Goal: Information Seeking & Learning: Learn about a topic

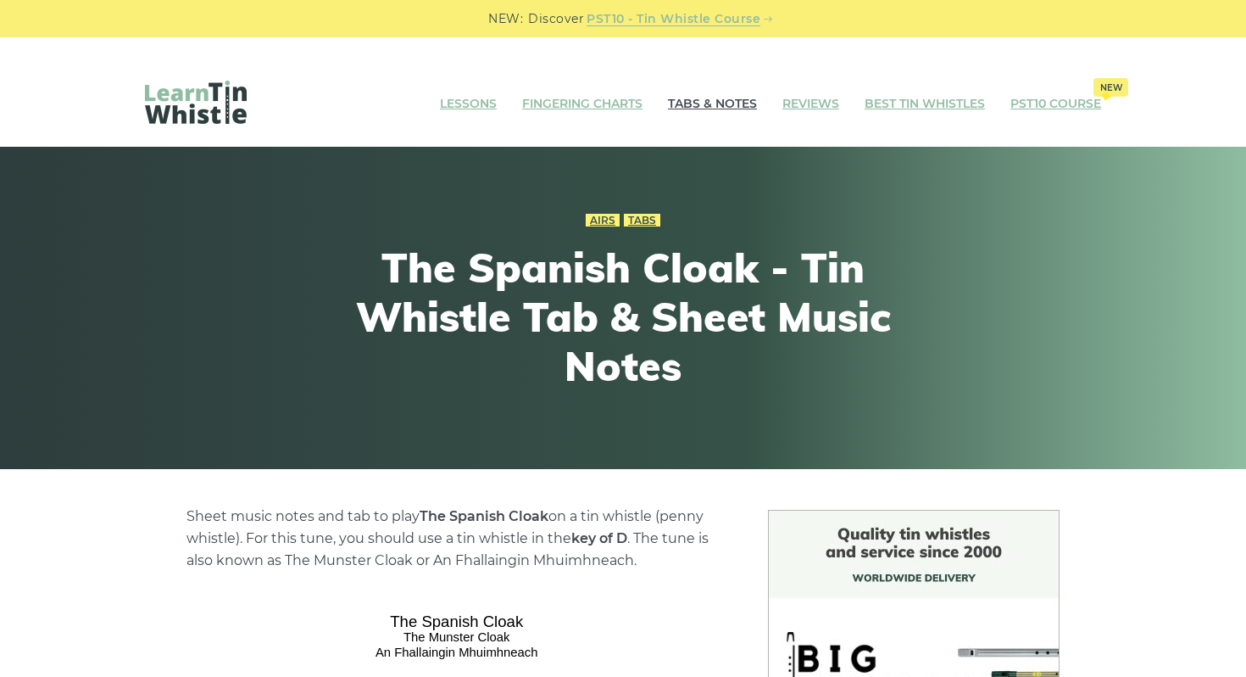
click at [739, 83] on link "Tabs & Notes" at bounding box center [712, 104] width 89 height 42
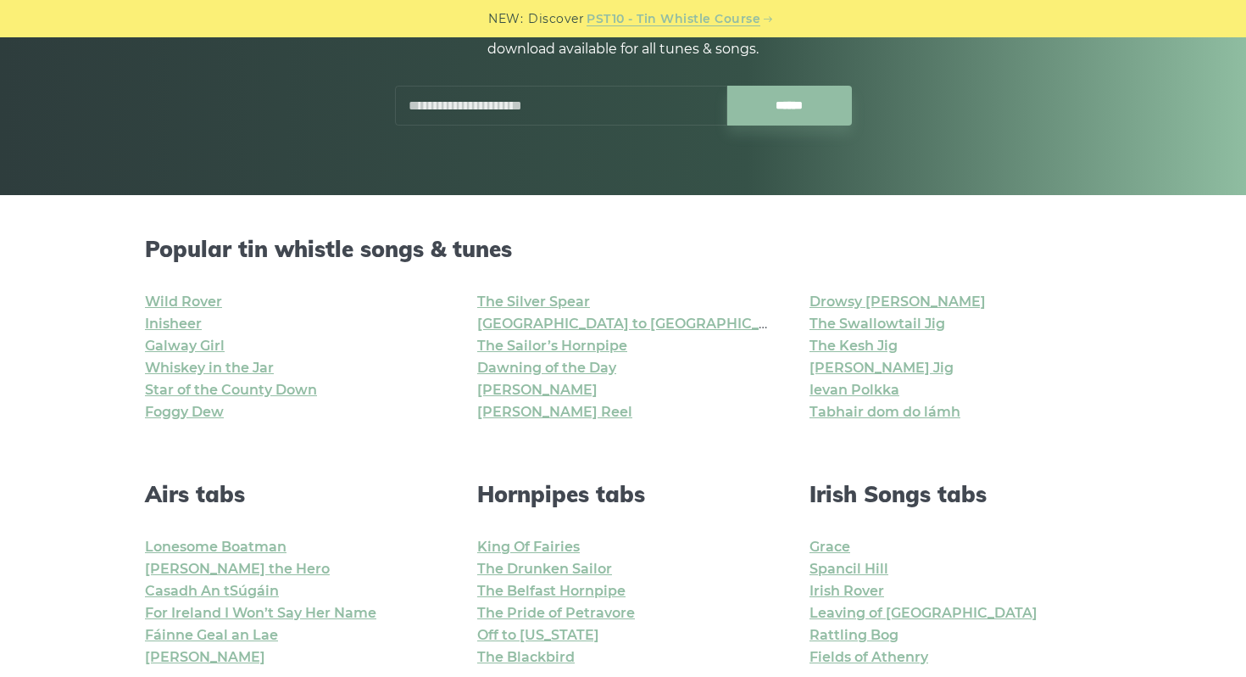
scroll to position [285, 0]
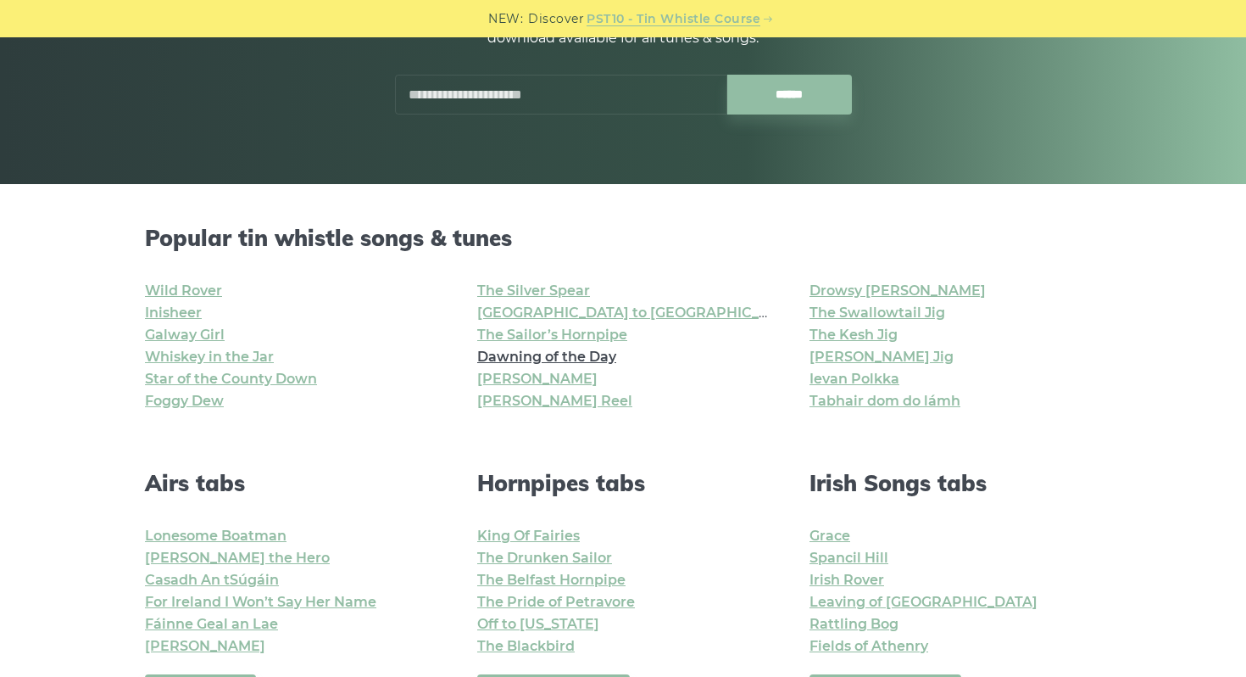
click at [599, 349] on link "Dawning of the Day" at bounding box center [546, 357] width 139 height 16
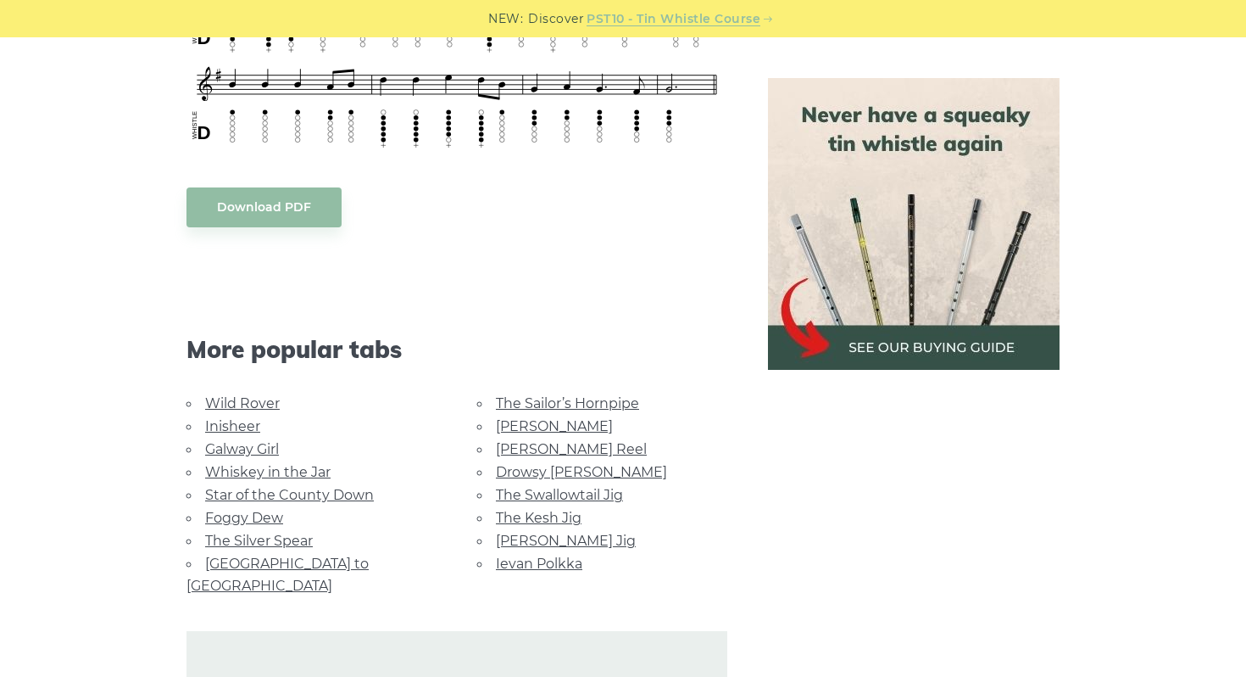
scroll to position [878, 0]
click at [561, 555] on link "Ievan Polkka" at bounding box center [539, 563] width 86 height 16
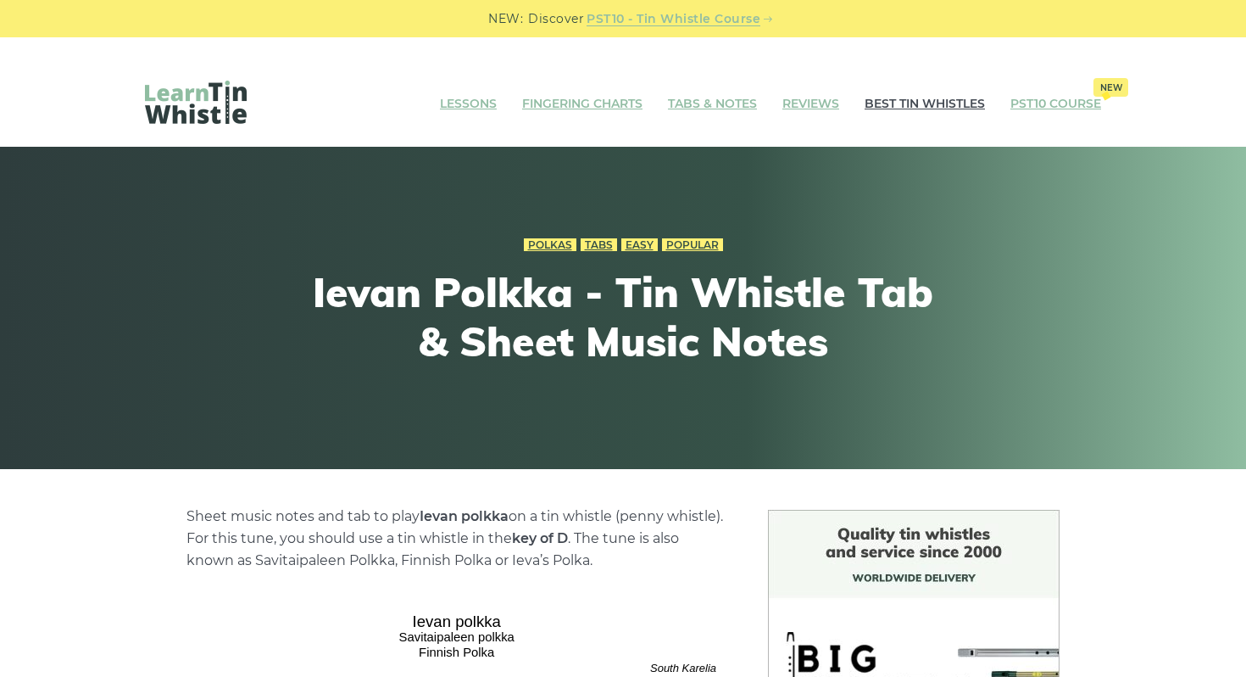
click at [923, 83] on link "Best Tin Whistles" at bounding box center [925, 104] width 120 height 42
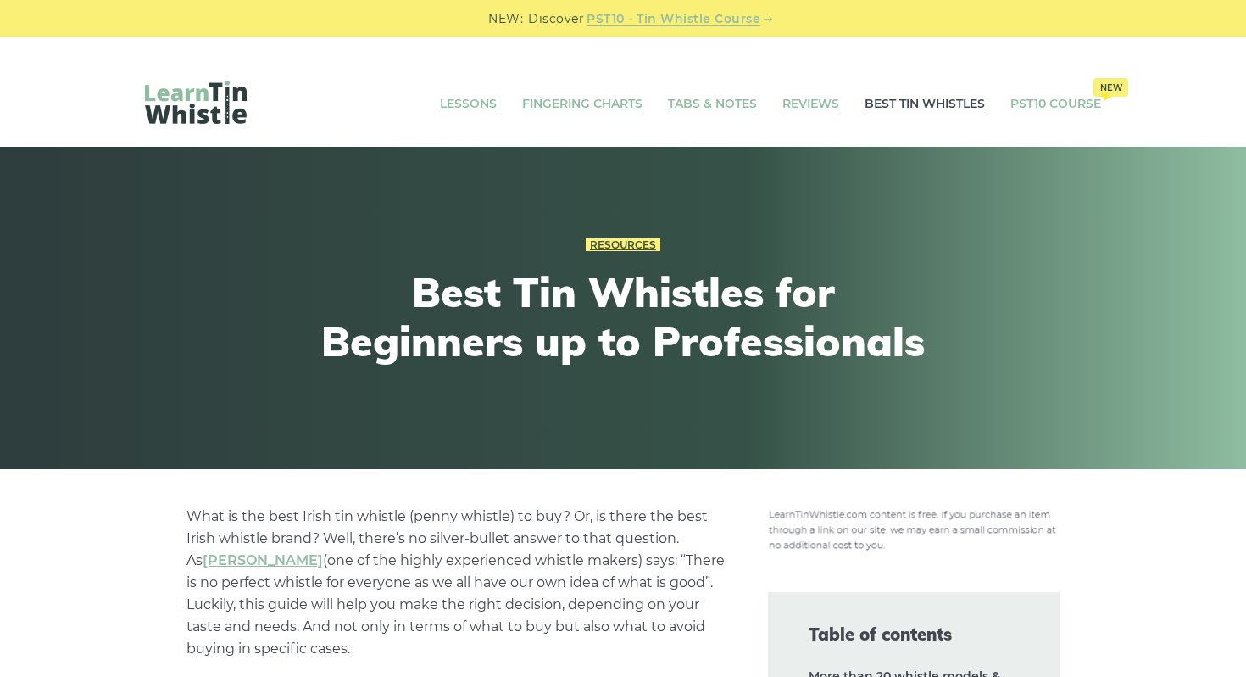
click at [923, 83] on link "Best Tin Whistles" at bounding box center [925, 104] width 120 height 42
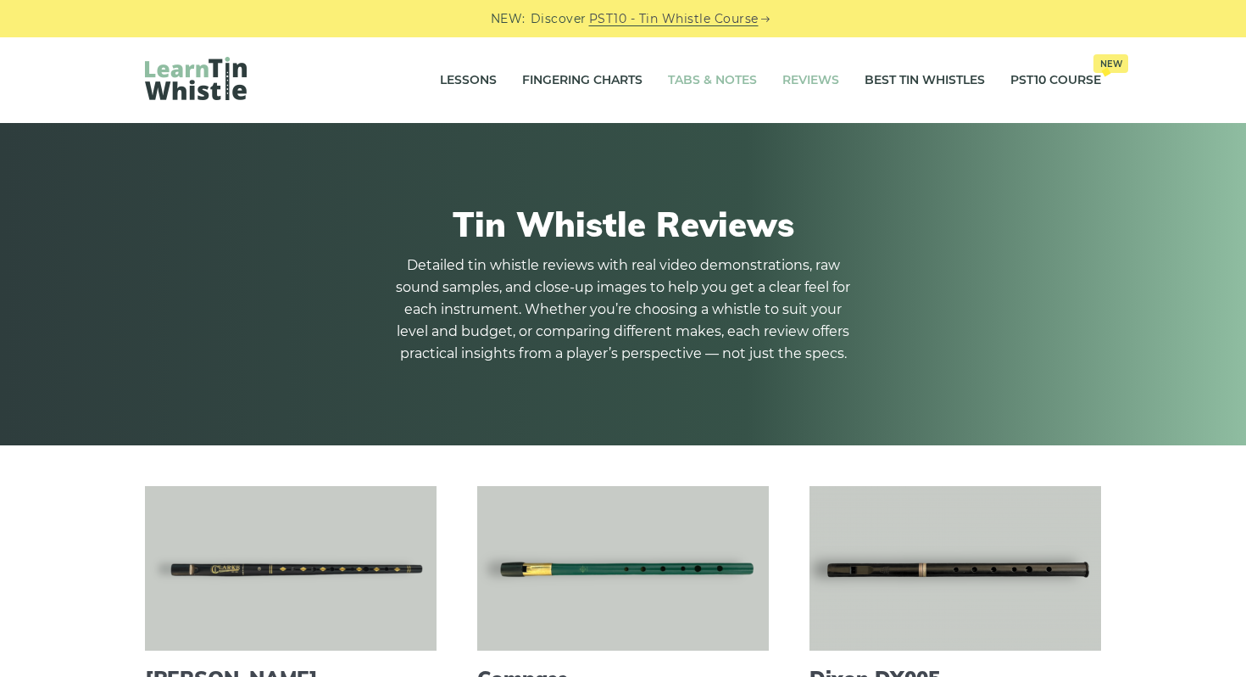
click at [739, 63] on link "Tabs & Notes" at bounding box center [712, 80] width 89 height 42
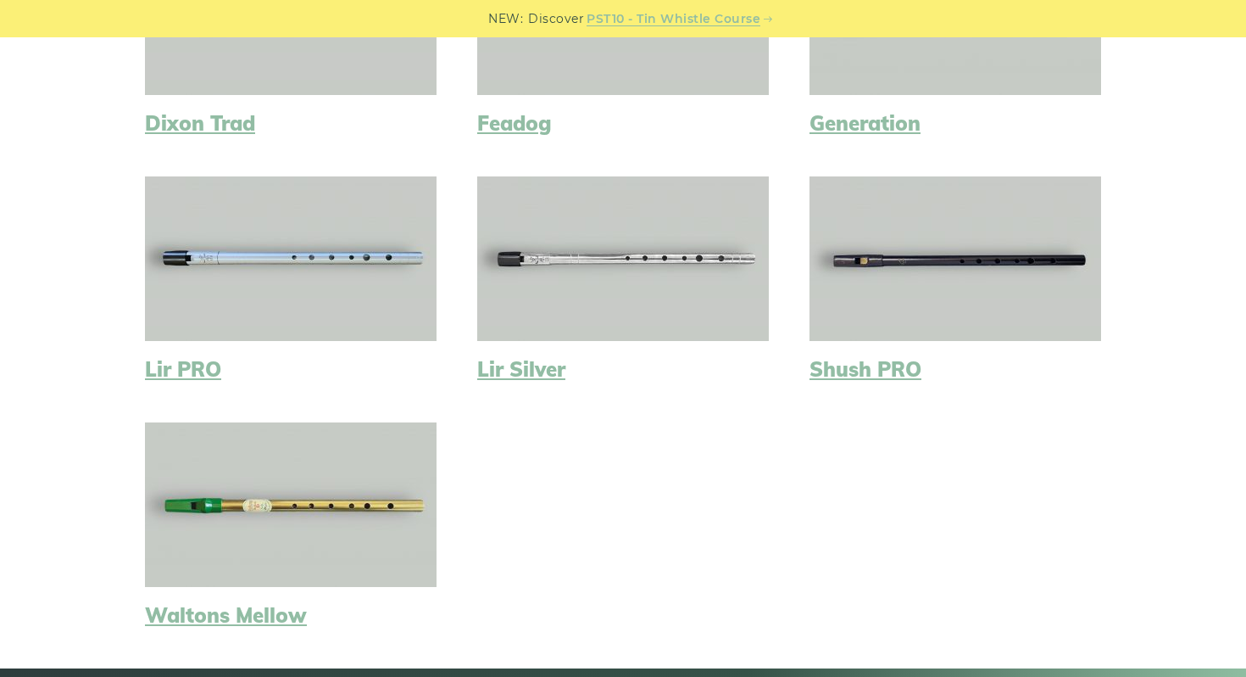
scroll to position [826, 0]
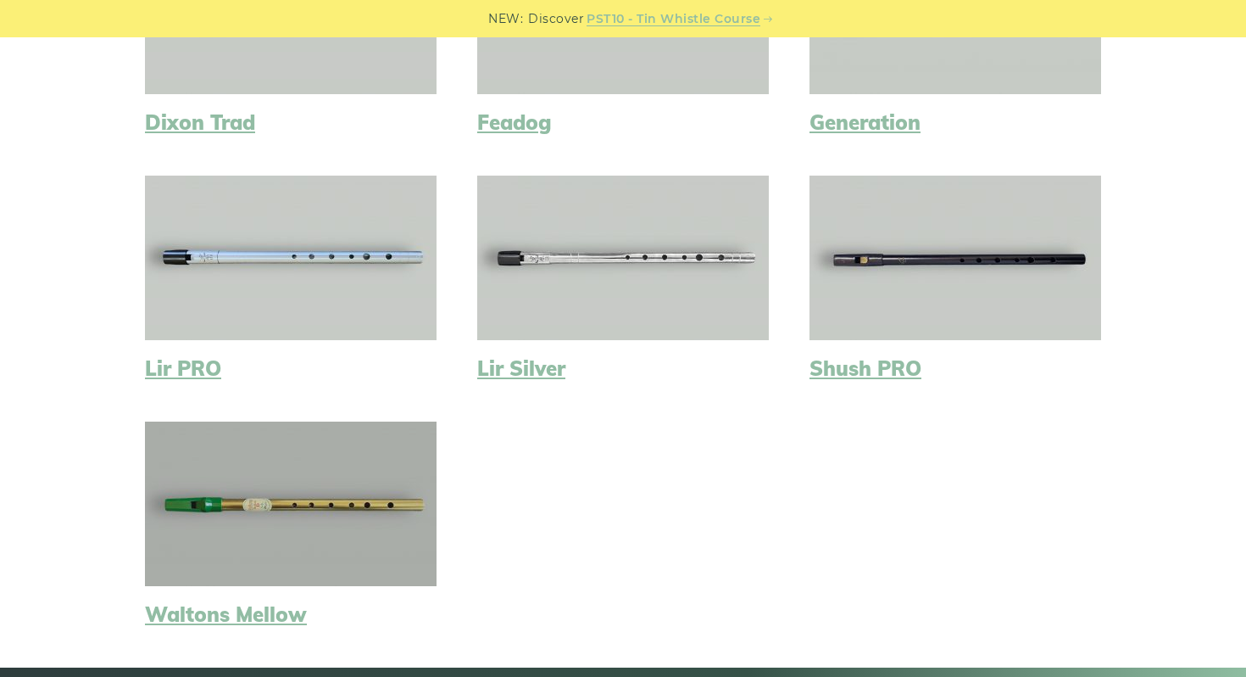
click at [427, 506] on link at bounding box center [291, 503] width 292 height 165
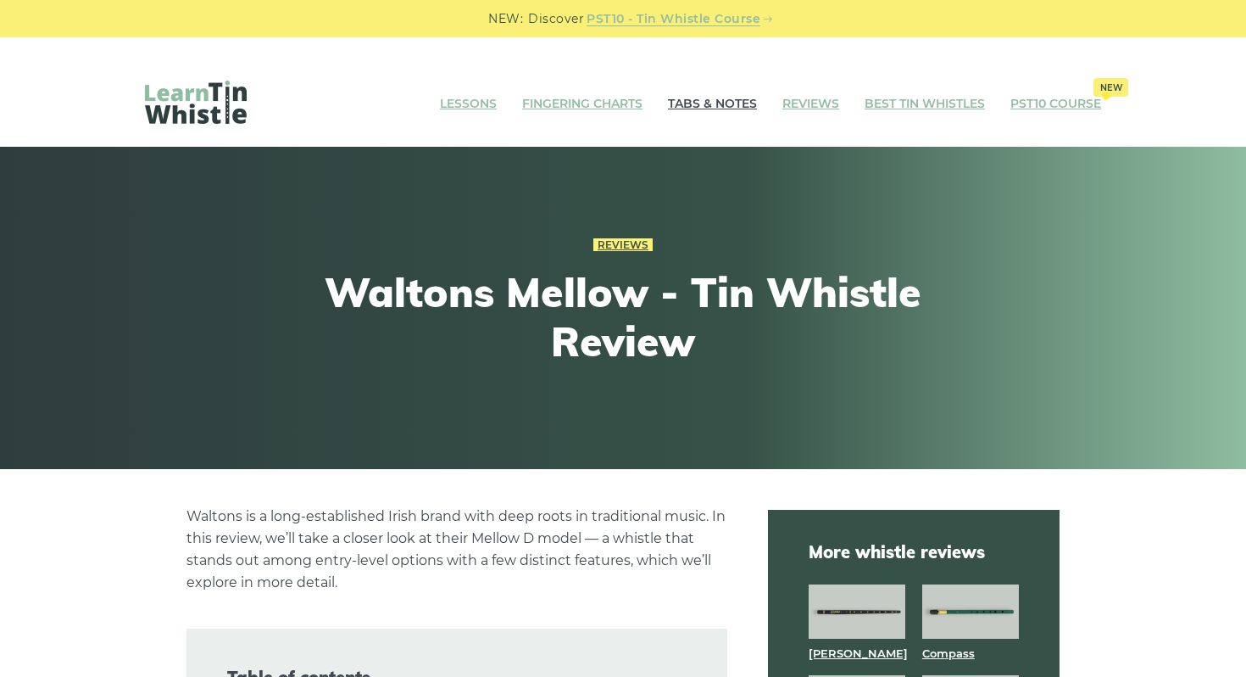
click at [720, 83] on link "Tabs & Notes" at bounding box center [712, 104] width 89 height 42
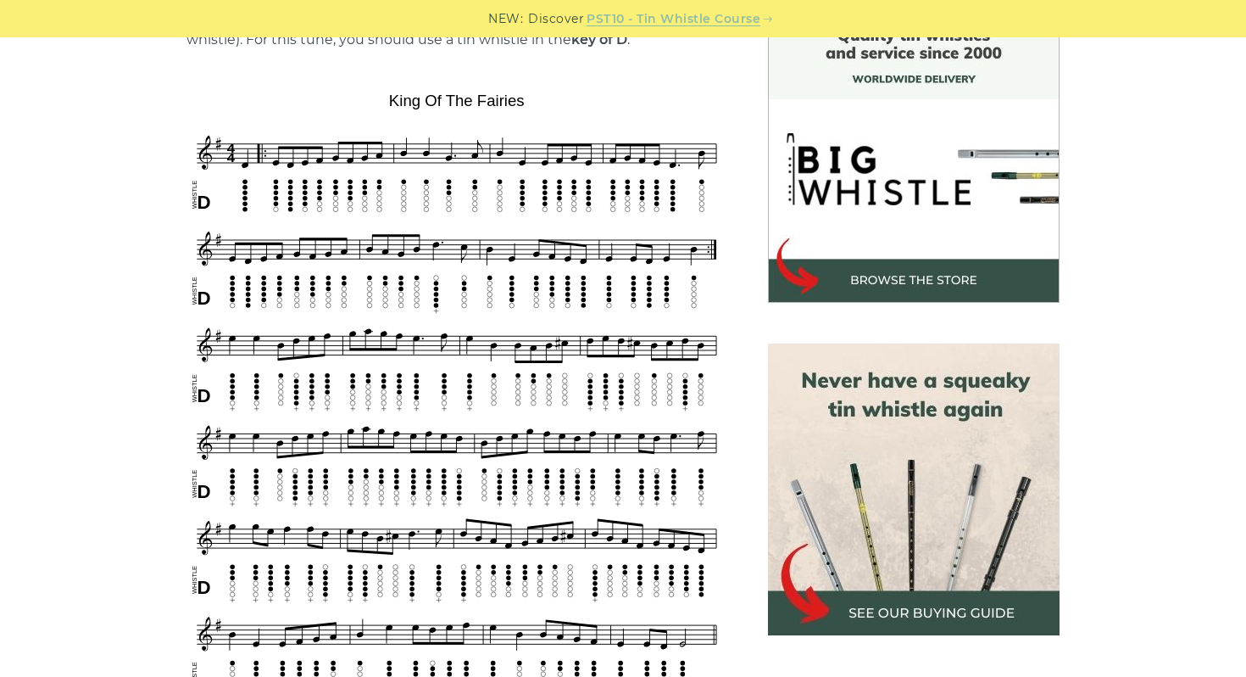
scroll to position [520, 0]
